Goal: Understand process/instructions

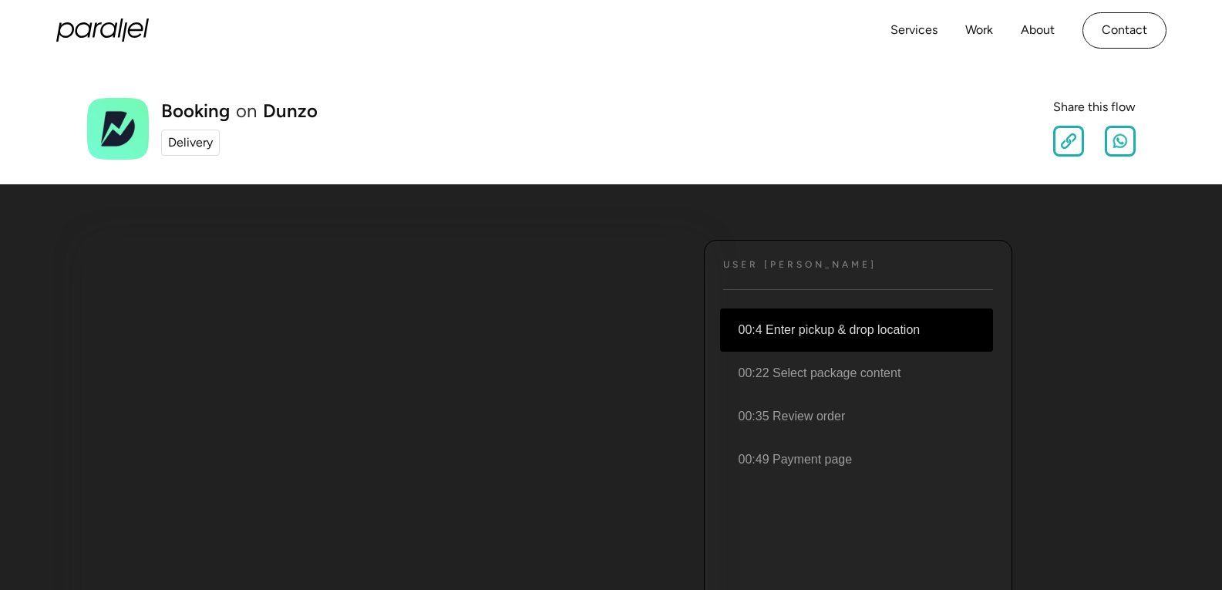
click at [808, 337] on li "00:4 Enter pickup & drop location" at bounding box center [856, 329] width 273 height 43
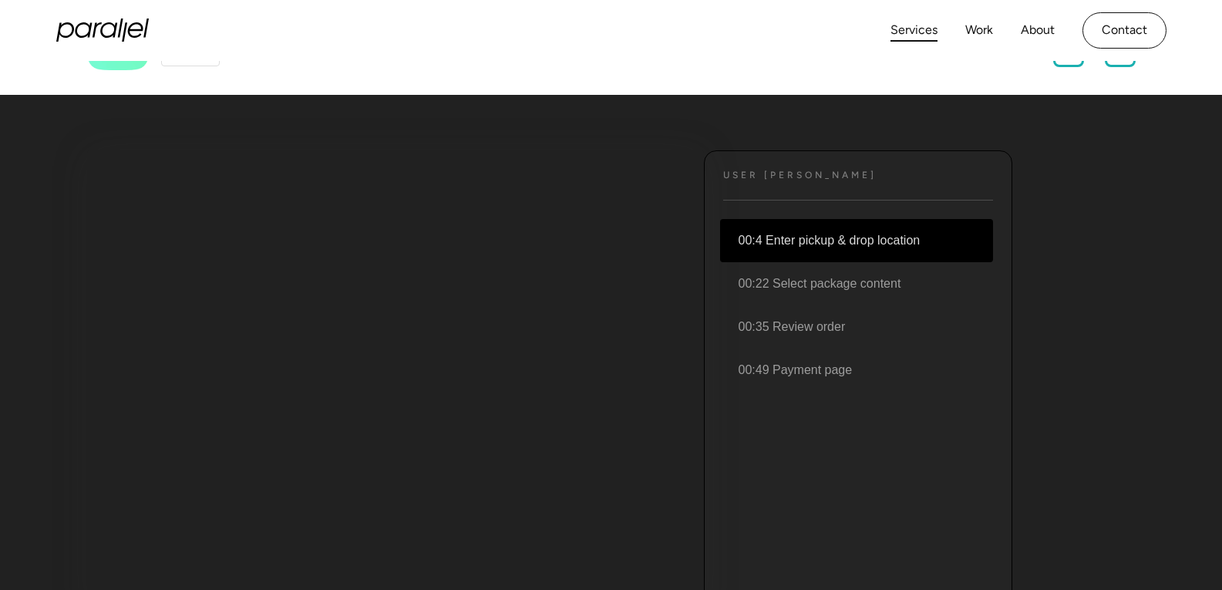
click at [903, 29] on link "Services" at bounding box center [913, 30] width 47 height 22
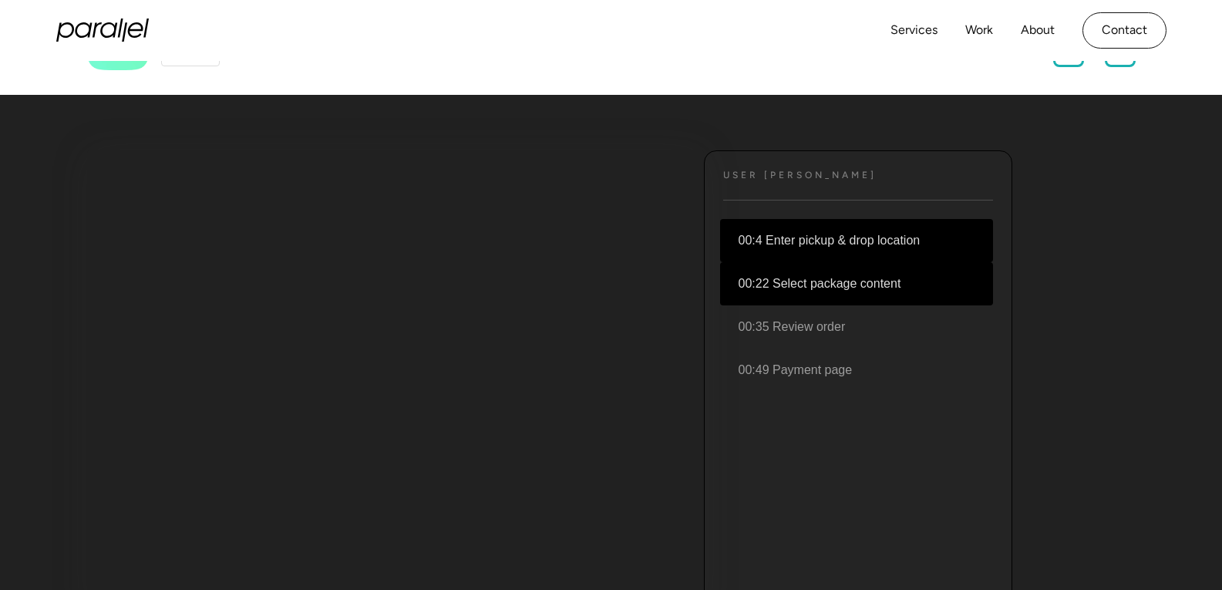
click at [850, 288] on li "00:22 Select package content" at bounding box center [856, 283] width 273 height 43
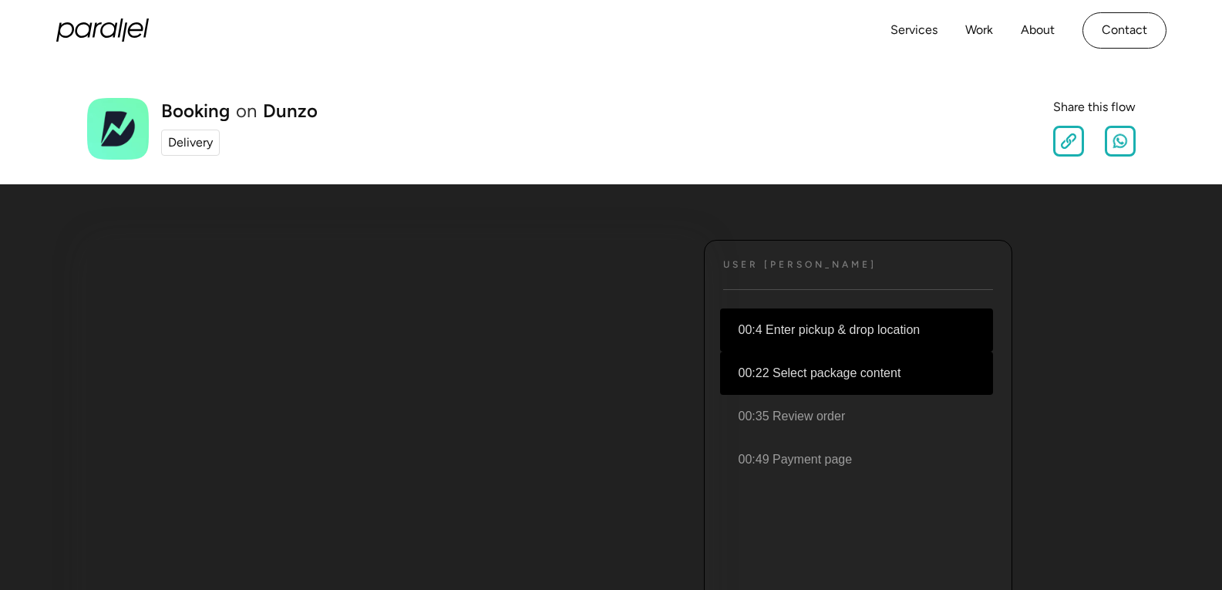
click at [191, 146] on div "Delivery" at bounding box center [190, 142] width 45 height 19
drag, startPoint x: 1221, startPoint y: 91, endPoint x: 1231, endPoint y: 277, distance: 186.1
click at [1221, 277] on html "Services Work About Careers Contact LinkedIn Twitter (X) Booking on Dunzo Deliv…" at bounding box center [611, 295] width 1222 height 590
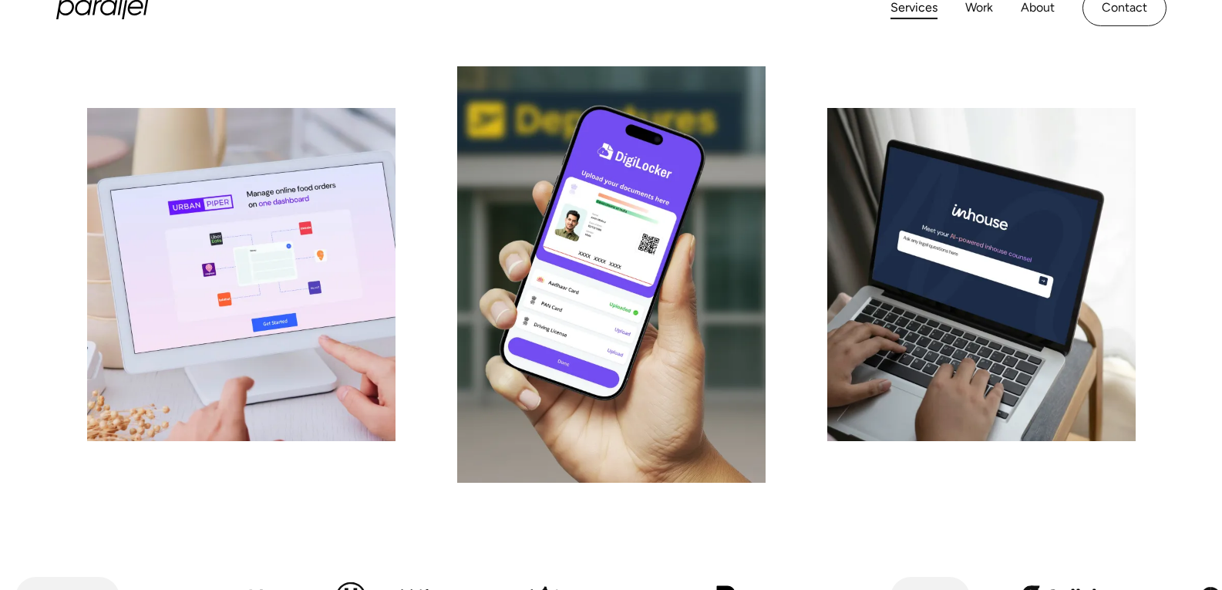
scroll to position [237, 0]
